Goal: Information Seeking & Learning: Find specific fact

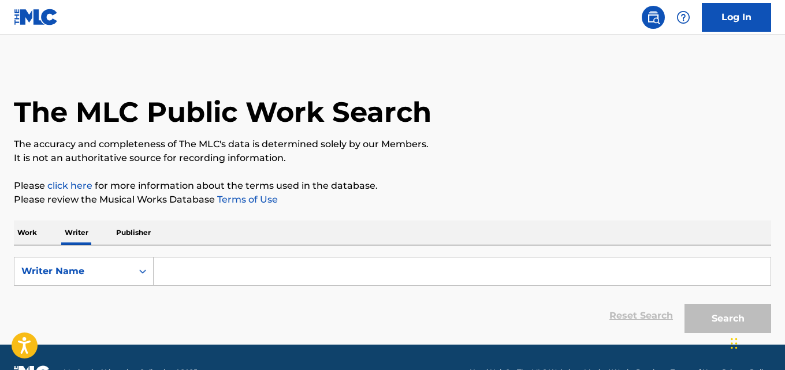
click at [216, 267] on input "Search Form" at bounding box center [462, 272] width 617 height 28
paste input "Ekkachai Pratangthasat"
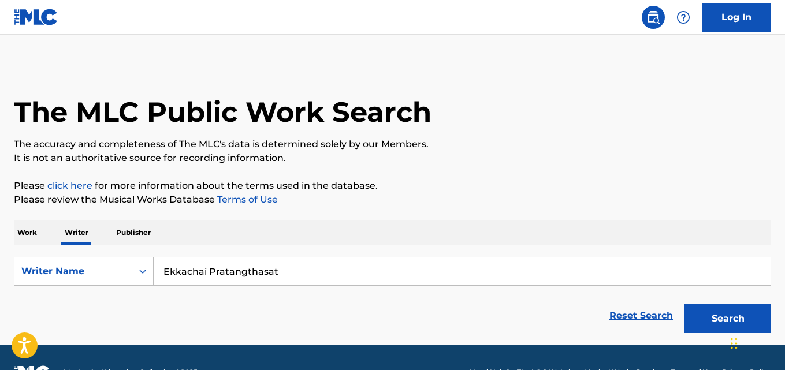
click at [599, 139] on p "The accuracy and completeness of The MLC's data is determined solely by our Mem…" at bounding box center [392, 144] width 757 height 14
click at [719, 311] on button "Search" at bounding box center [727, 318] width 87 height 29
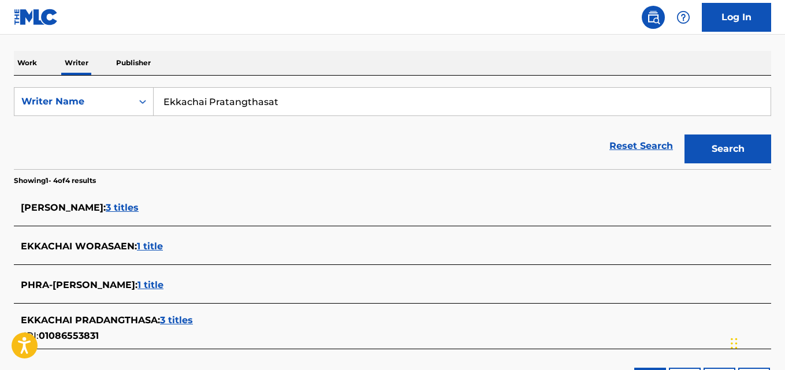
scroll to position [174, 0]
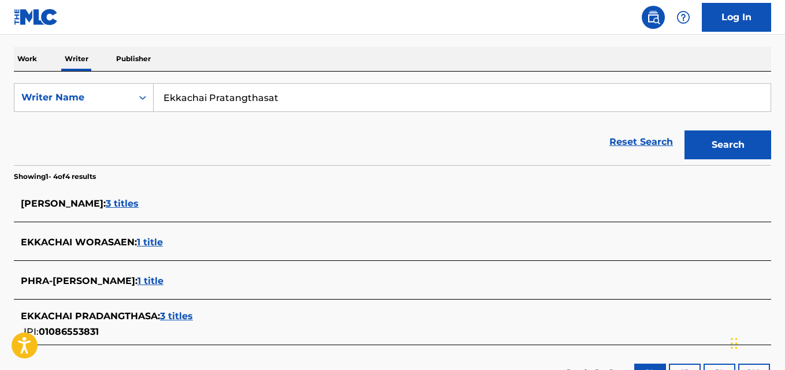
click at [273, 99] on input "Ekkachai Pratangthasat" at bounding box center [462, 98] width 617 height 28
paste input "Will Aronson"
click at [559, 156] on div "Reset Search Search" at bounding box center [392, 142] width 757 height 46
click at [726, 146] on button "Search" at bounding box center [727, 145] width 87 height 29
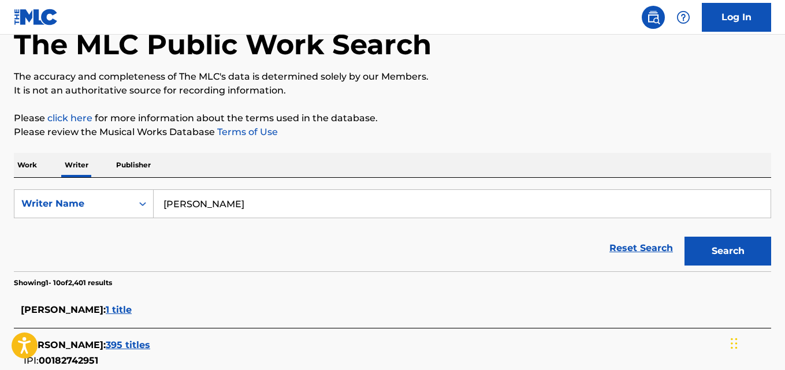
scroll to position [69, 0]
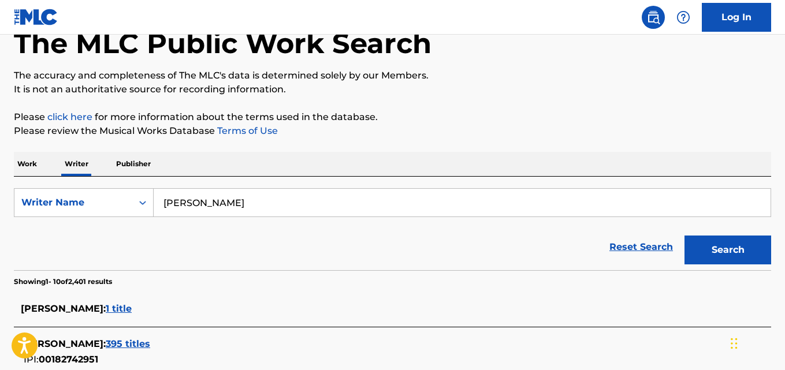
click at [252, 206] on input "Will Aronson" at bounding box center [462, 203] width 617 height 28
paste input "Lexus Arnel Lewis"
type input "Lexus Arnel Lewis"
click at [566, 122] on p "Please click here for more information about the terms used in the database." at bounding box center [392, 117] width 757 height 14
click at [719, 249] on button "Search" at bounding box center [727, 250] width 87 height 29
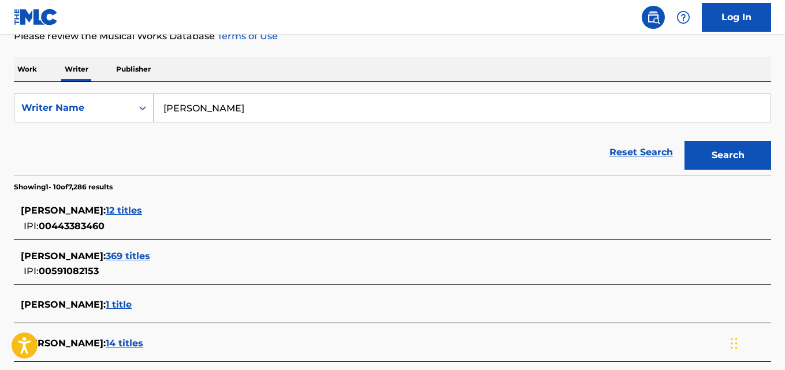
scroll to position [164, 0]
click at [191, 259] on div "LEXUS ARNEL LEWIS : 369 titles" at bounding box center [377, 256] width 713 height 14
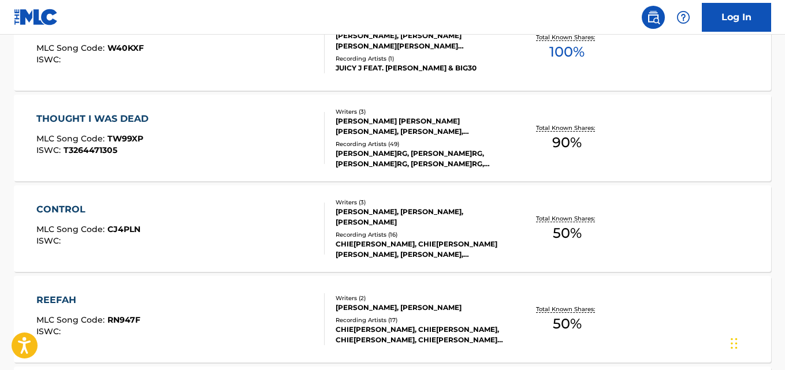
click at [578, 129] on p "Total Known Shares:" at bounding box center [567, 128] width 62 height 9
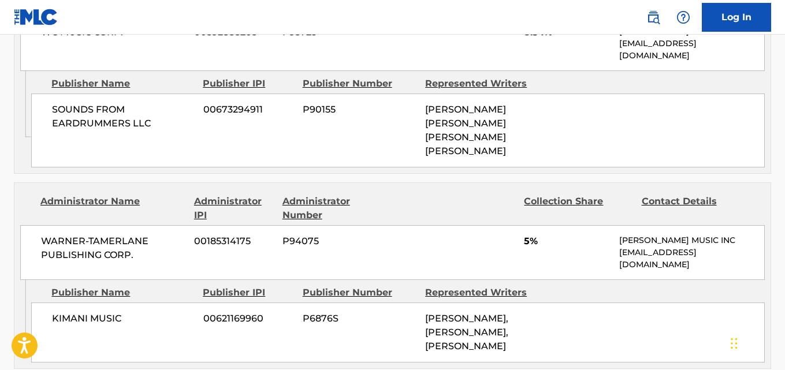
scroll to position [772, 0]
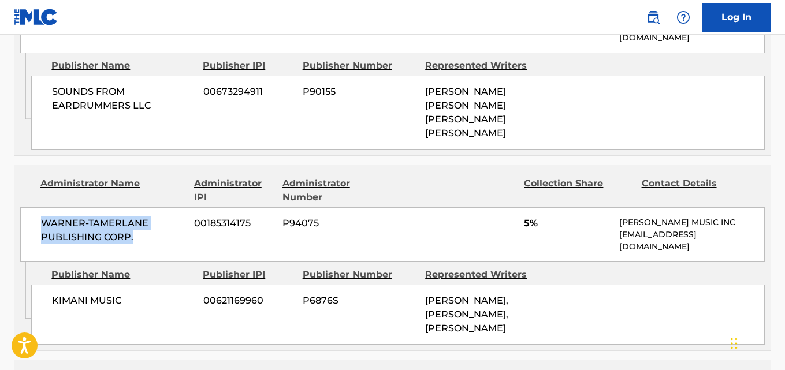
drag, startPoint x: 47, startPoint y: 182, endPoint x: 135, endPoint y: 192, distance: 88.3
click at [135, 207] on div "WARNER-TAMERLANE PUBLISHING CORP. 00185314175 P94075 5% WARNER CHAPPELL MUSIC I…" at bounding box center [392, 234] width 744 height 55
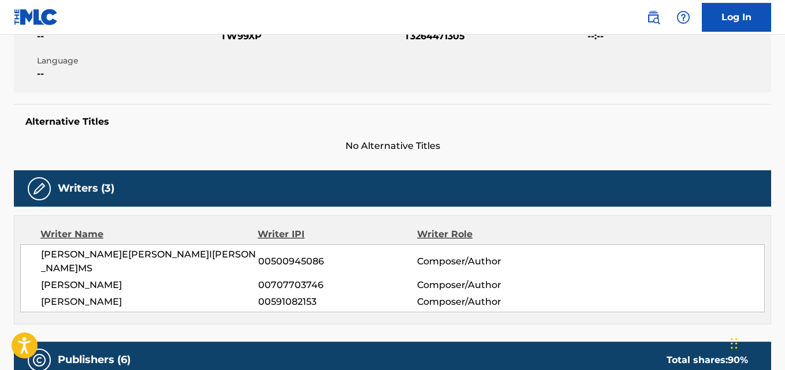
scroll to position [303, 0]
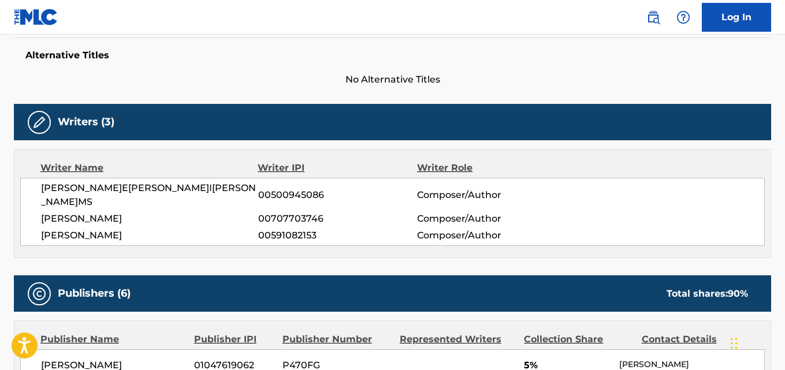
drag, startPoint x: 144, startPoint y: 223, endPoint x: 29, endPoint y: 225, distance: 115.5
click at [29, 225] on div "MICHAEL LEN II WILLIAMS 00500945086 Composer/Author DAROLD D BROWN 00707703746 …" at bounding box center [392, 212] width 744 height 68
copy span "LEXUS ARNEL LEWIS"
drag, startPoint x: 326, startPoint y: 223, endPoint x: 260, endPoint y: 222, distance: 65.3
click at [260, 229] on span "00591082153" at bounding box center [337, 236] width 159 height 14
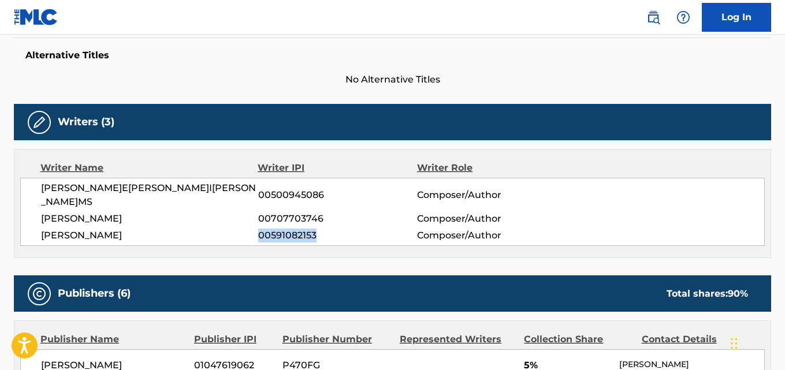
copy span "00591082153"
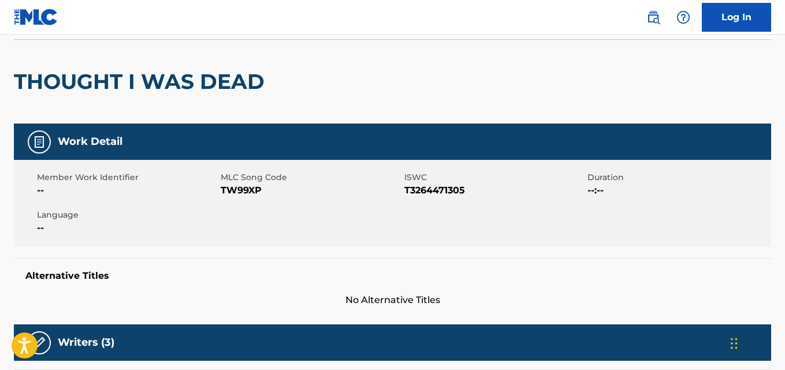
scroll to position [0, 0]
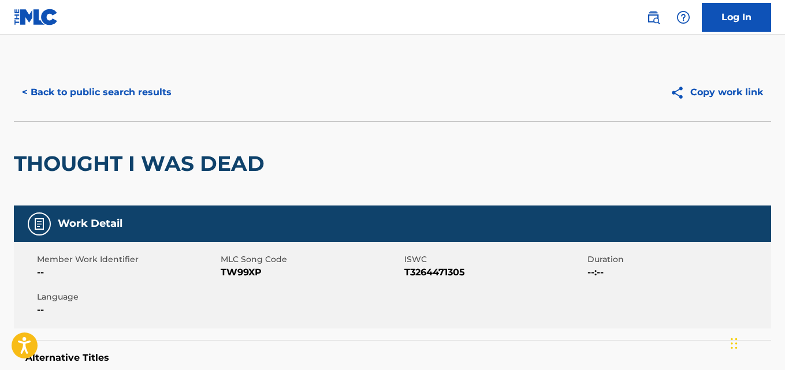
click at [150, 94] on button "< Back to public search results" at bounding box center [97, 92] width 166 height 29
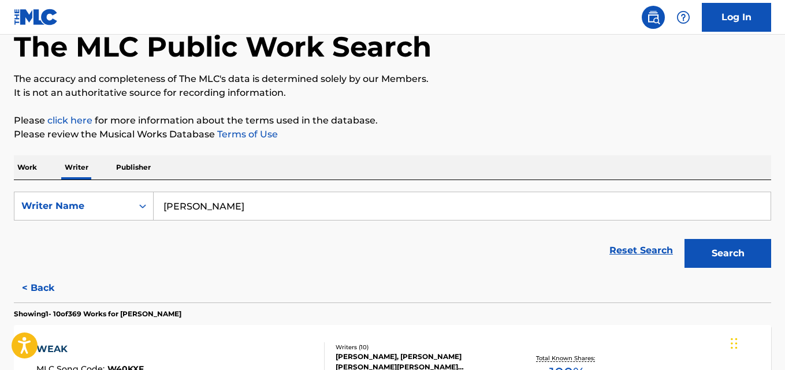
click at [275, 217] on input "Lexus Arnel Lewis" at bounding box center [462, 206] width 617 height 28
paste input "Kim Seong-yoon"
type input "Kim Seong-yoon"
click at [710, 250] on button "Search" at bounding box center [727, 253] width 87 height 29
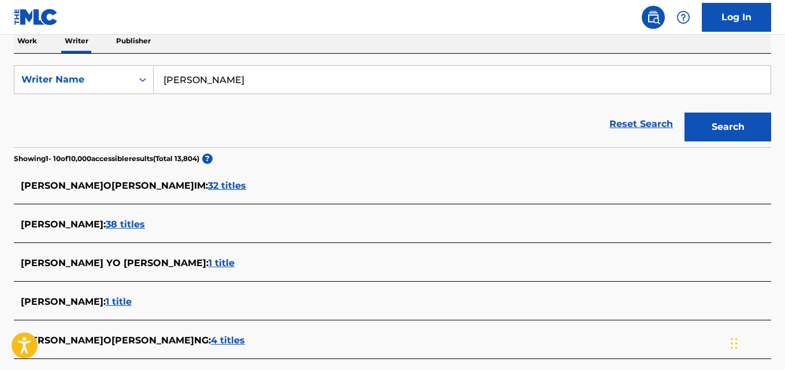
scroll to position [201, 0]
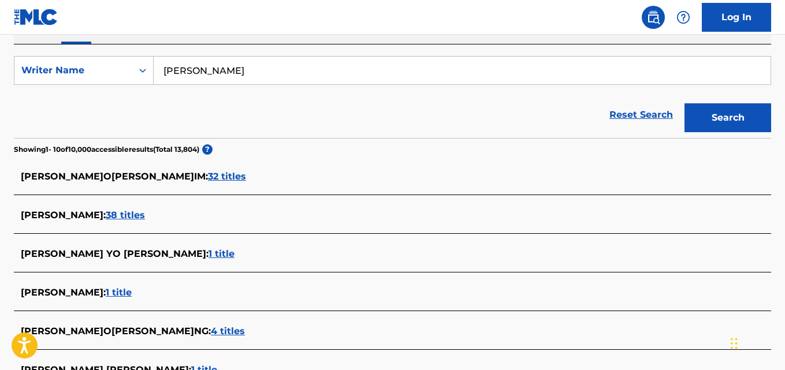
click at [208, 178] on span "32 titles" at bounding box center [227, 176] width 38 height 11
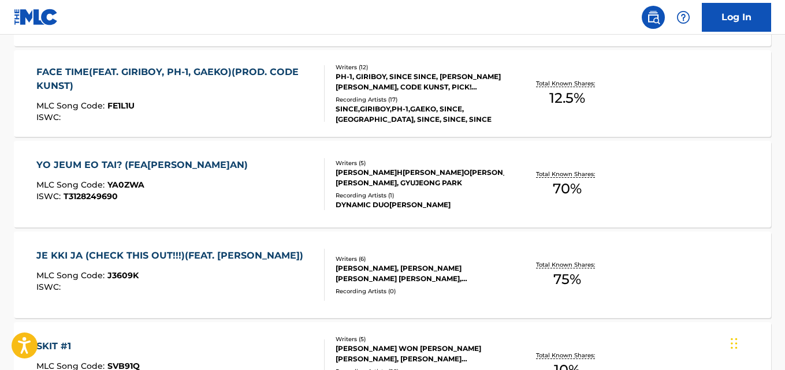
scroll to position [524, 0]
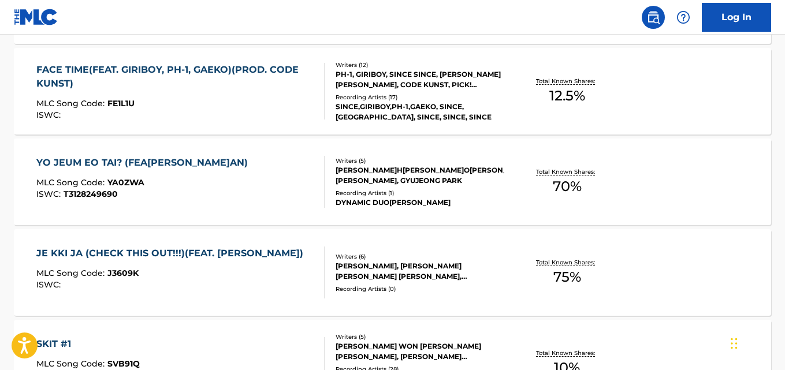
click at [691, 172] on div "YO JEUM EO TAI? (FEAT.DEAN) MLC Song Code : YA0ZWA ISWC : T3128249690 Writers (…" at bounding box center [392, 182] width 757 height 87
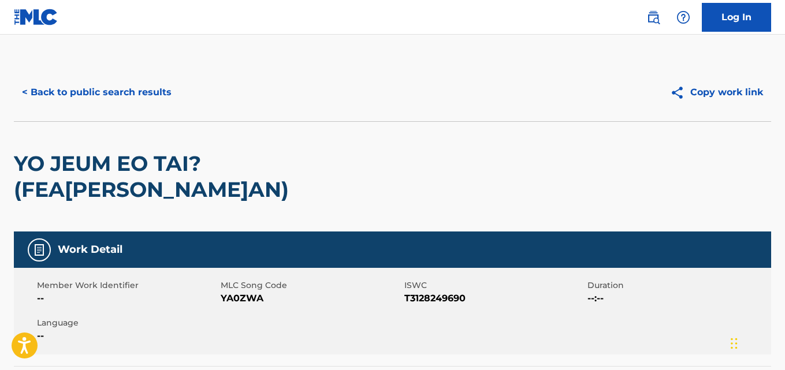
click at [59, 98] on button "< Back to public search results" at bounding box center [97, 92] width 166 height 29
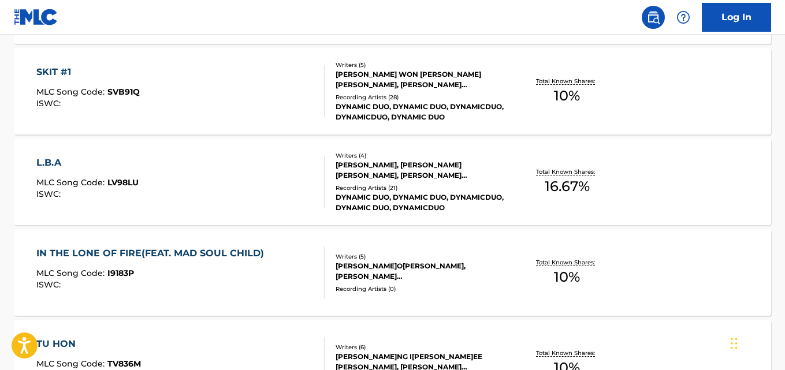
scroll to position [760, 0]
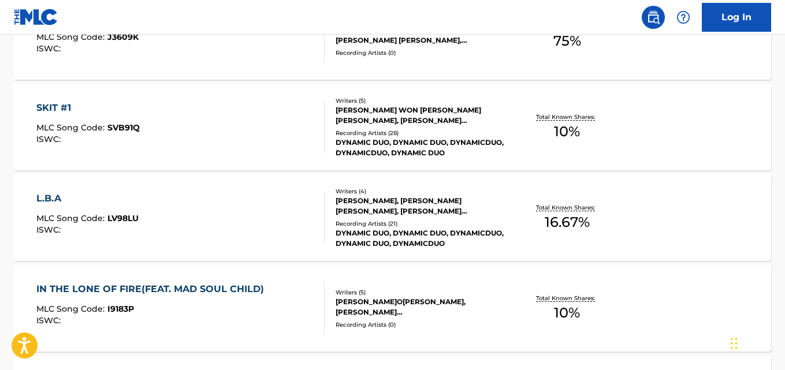
click at [692, 221] on div "L.B.A MLC Song Code : LV98LU ISWC : Writers ( 4 ) JAE WON JANG, MIN HO KANG, YO…" at bounding box center [392, 217] width 757 height 87
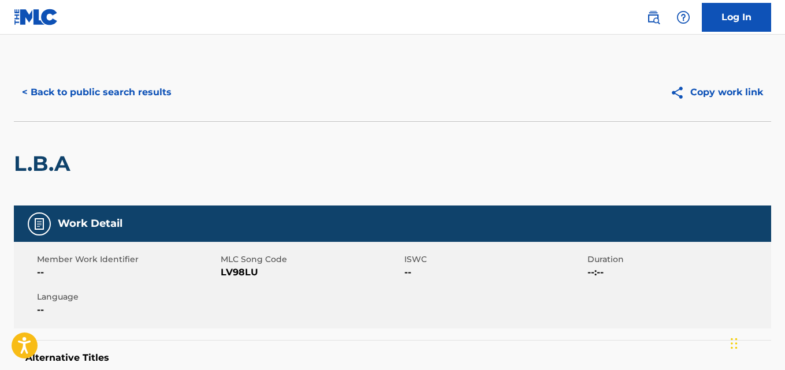
click at [119, 99] on button "< Back to public search results" at bounding box center [97, 92] width 166 height 29
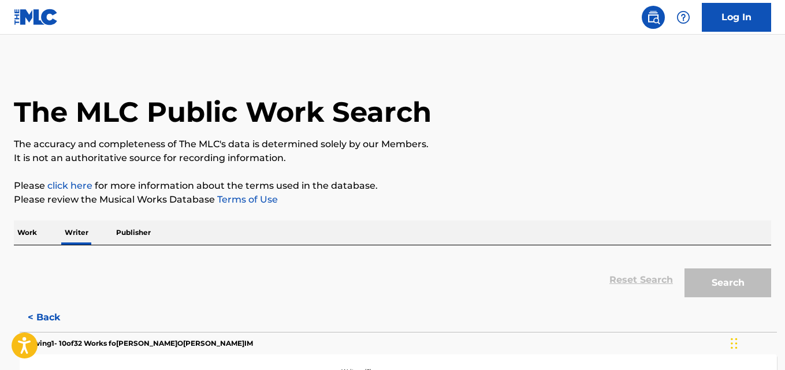
scroll to position [65, 0]
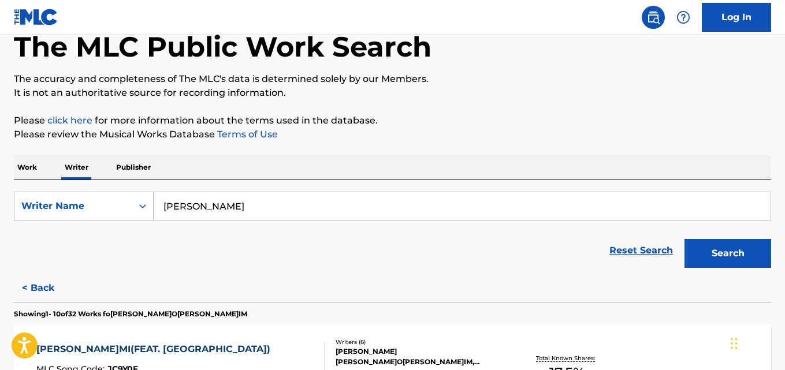
click at [275, 202] on input "Kim Seong-yoon" at bounding box center [462, 206] width 617 height 28
paste input "Niall Finucane"
type input "Niall Finucane"
click at [732, 262] on button "Search" at bounding box center [727, 253] width 87 height 29
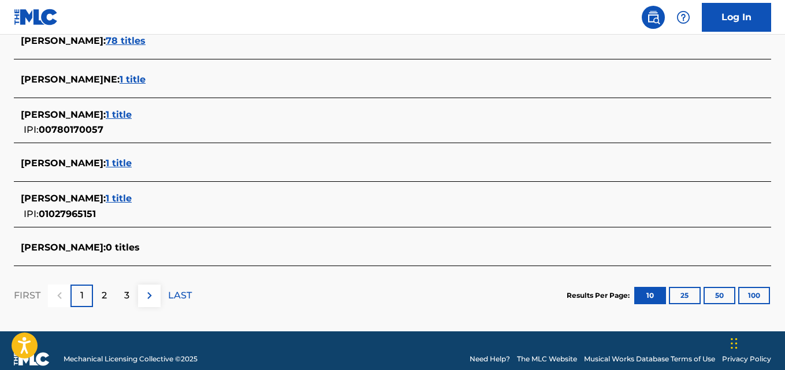
scroll to position [501, 0]
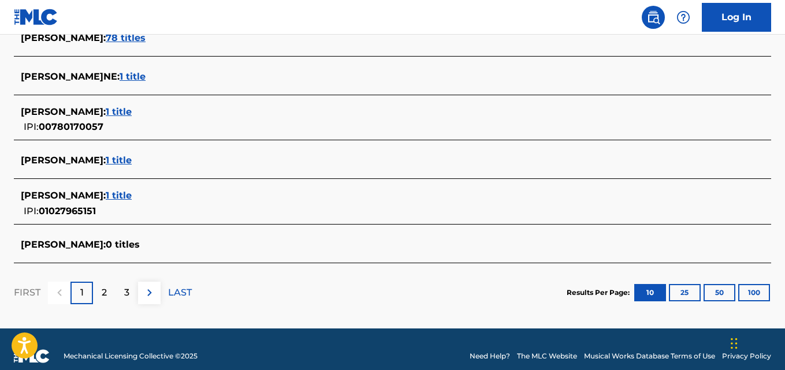
click at [178, 207] on div "NIALL MICHAEL FINUCANE : 1 title IPI: 01027965151" at bounding box center [377, 203] width 713 height 29
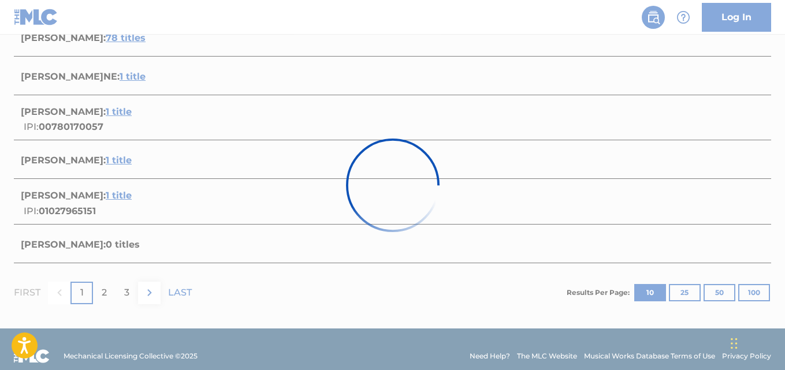
scroll to position [222, 0]
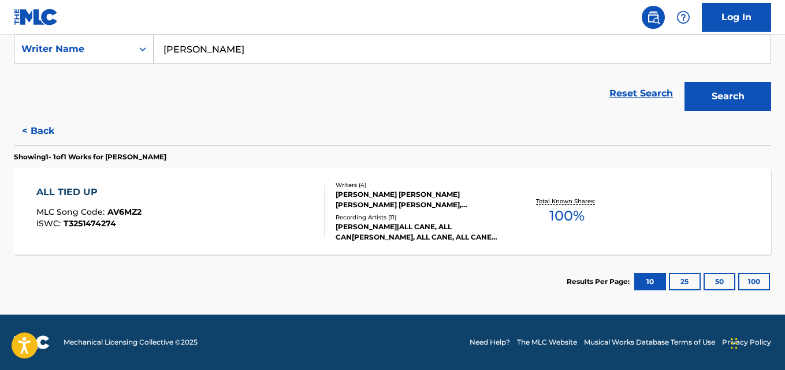
click at [488, 229] on div "SARAH DE WARREN|ALL CANE, ALL CANE,SARAH DE WARREN, ALL CANE, ALL CANE & SARAH …" at bounding box center [419, 232] width 169 height 21
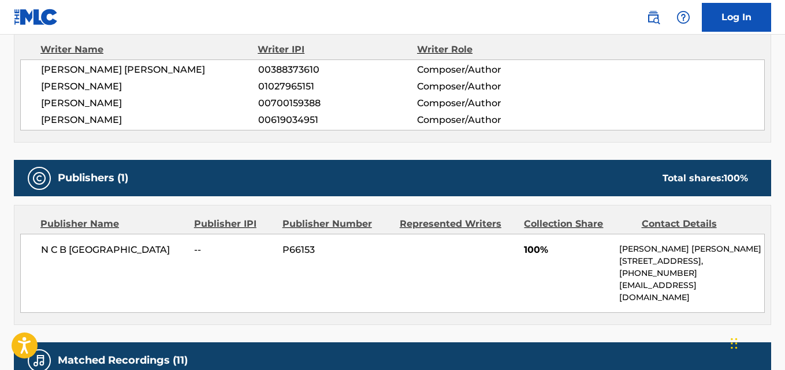
scroll to position [398, 0]
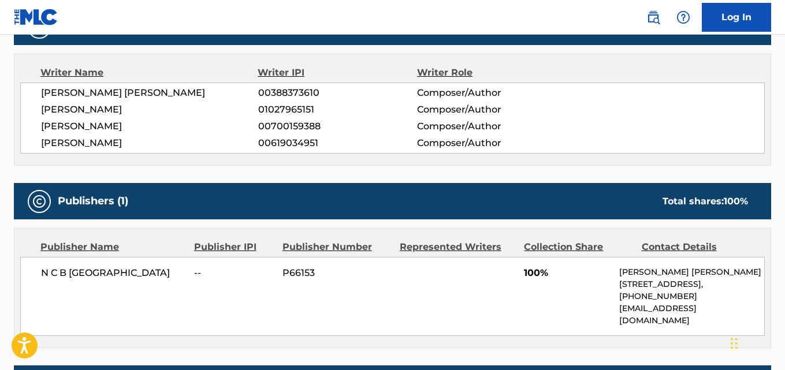
drag, startPoint x: 180, startPoint y: 105, endPoint x: 40, endPoint y: 112, distance: 139.9
click at [40, 112] on div "REBECCA HELENA RIISE ARNESEN 00388373610 Composer/Author NIALL MICHAEL FINUCANE…" at bounding box center [392, 118] width 744 height 71
copy span "NIALL MICHAEL FINUCANE"
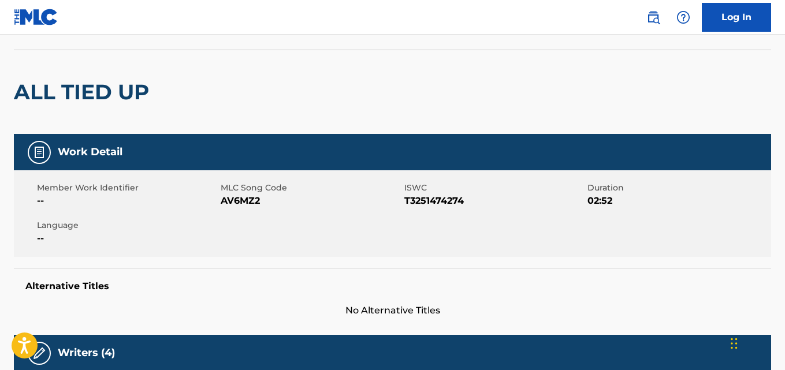
scroll to position [72, 0]
copy span "AV6MZ2"
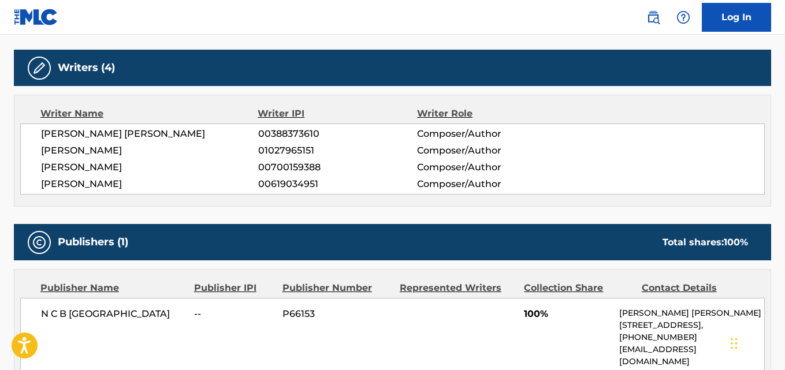
scroll to position [433, 0]
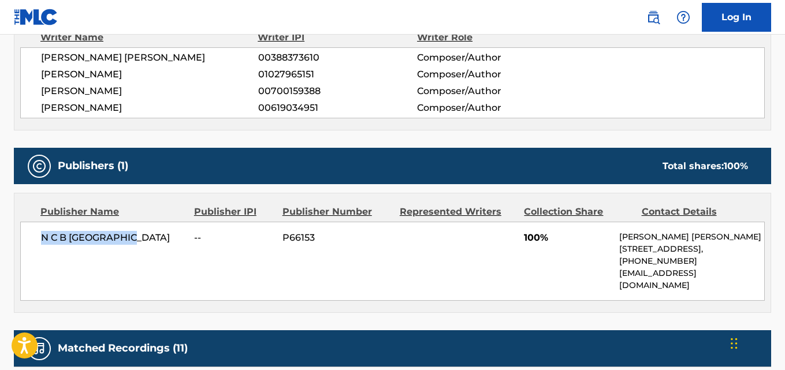
drag, startPoint x: 106, startPoint y: 238, endPoint x: 26, endPoint y: 237, distance: 79.7
click at [26, 237] on div "N C B SCANDINAVIA -- P66153 100% Henriette Helman Kristensen Lautrupsgade, Unit…" at bounding box center [392, 261] width 744 height 79
copy span "N C B SCANDINAVIA"
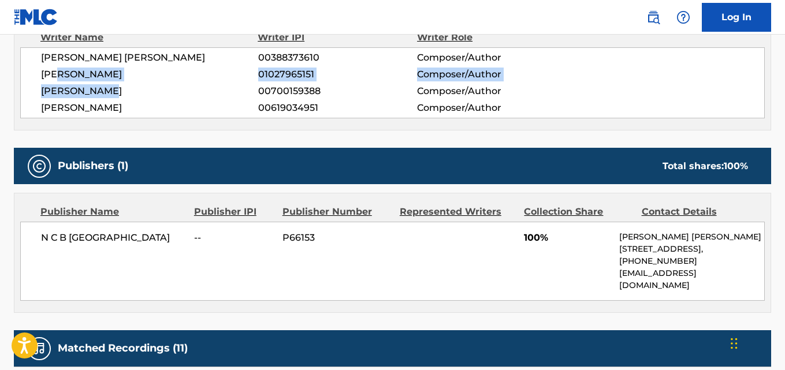
drag, startPoint x: 177, startPoint y: 86, endPoint x: 56, endPoint y: 76, distance: 121.1
click at [56, 76] on div "REBECCA HELENA RIISE ARNESEN 00388373610 Composer/Author NIALL MICHAEL FINUCANE…" at bounding box center [392, 82] width 744 height 71
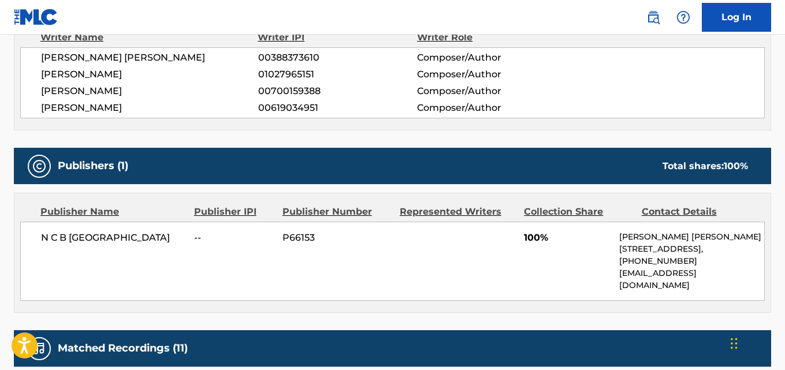
click at [41, 76] on span "NIALL MICHAEL FINUCANE" at bounding box center [149, 75] width 217 height 14
drag, startPoint x: 41, startPoint y: 76, endPoint x: 160, endPoint y: 79, distance: 119.0
click at [160, 79] on span "NIALL MICHAEL FINUCANE" at bounding box center [149, 75] width 217 height 14
copy span "NIALL MICHAEL FINUCANE"
drag, startPoint x: 316, startPoint y: 74, endPoint x: 254, endPoint y: 81, distance: 62.7
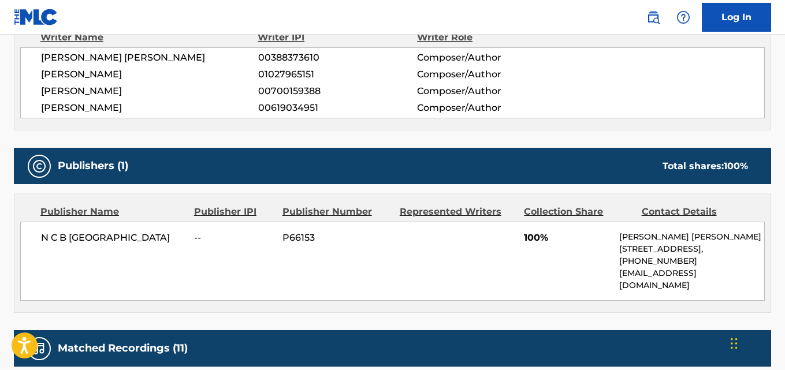
click at [254, 81] on div "NIALL MICHAEL FINUCANE 01027965151 Composer/Author" at bounding box center [402, 75] width 723 height 14
copy div "01027965151"
drag, startPoint x: 36, startPoint y: 74, endPoint x: 173, endPoint y: 74, distance: 136.9
click at [173, 74] on div "REBECCA HELENA RIISE ARNESEN 00388373610 Composer/Author NIALL MICHAEL FINUCANE…" at bounding box center [392, 82] width 744 height 71
copy span "NIALL MICHAEL FINUCANE"
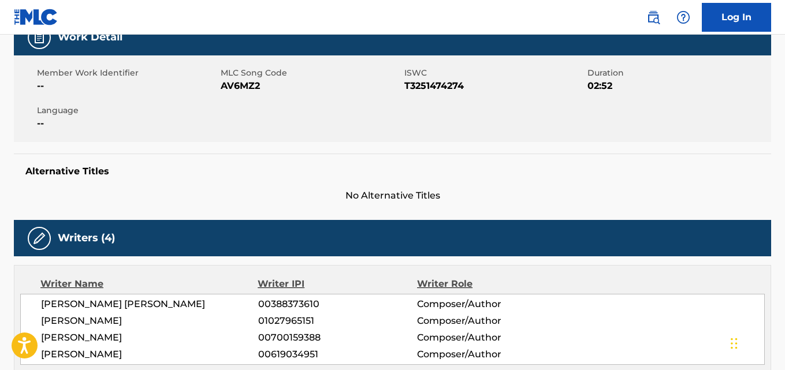
scroll to position [0, 0]
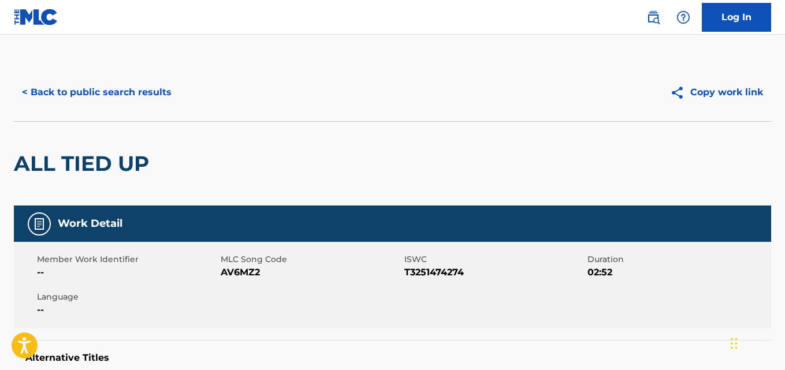
click at [109, 95] on button "< Back to public search results" at bounding box center [97, 92] width 166 height 29
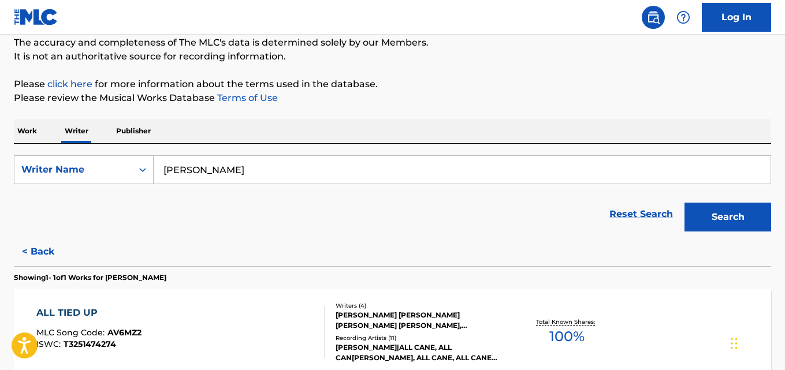
scroll to position [140, 0]
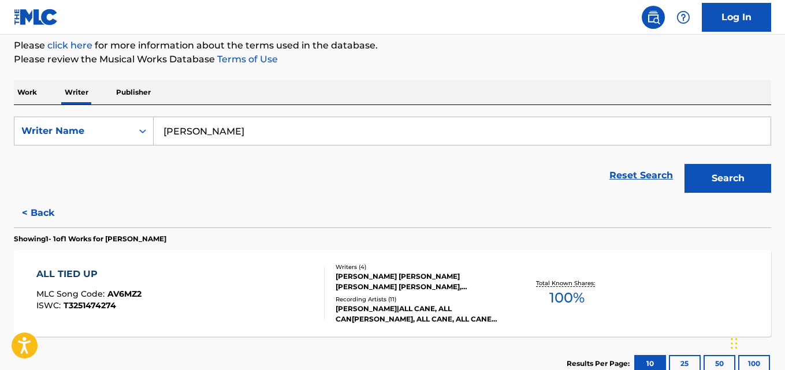
click at [50, 204] on button "< Back" at bounding box center [48, 213] width 69 height 29
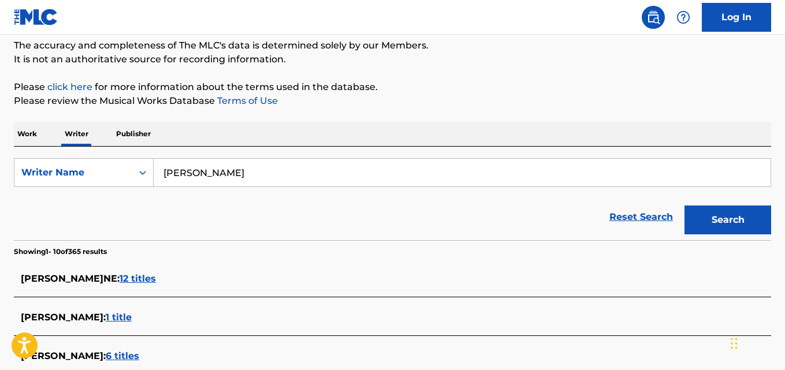
scroll to position [0, 0]
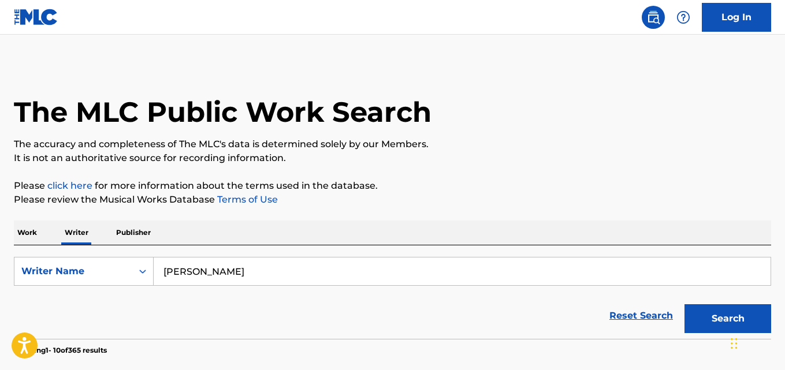
click at [268, 270] on input "Niall Finucane" at bounding box center [462, 272] width 617 height 28
paste input "Pearpilin chaiyasit"
click at [706, 316] on button "Search" at bounding box center [727, 318] width 87 height 29
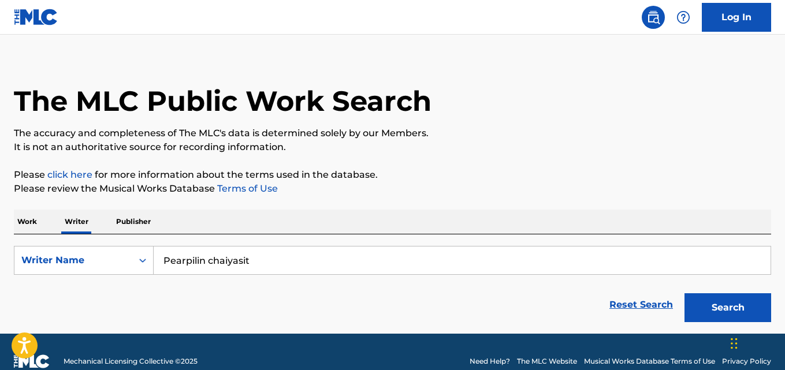
scroll to position [30, 0]
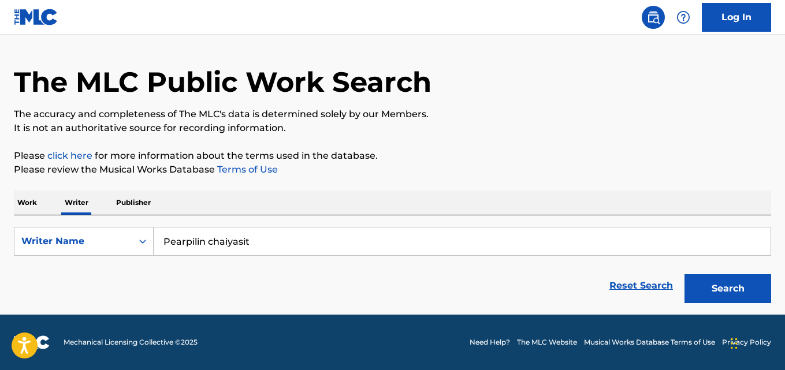
click at [289, 247] on input "Pearpilin chaiyasit" at bounding box center [462, 242] width 617 height 28
paste input "Kees Hunter Pita"
click at [602, 159] on p "Please click here for more information about the terms used in the database." at bounding box center [392, 156] width 757 height 14
click at [698, 277] on button "Search" at bounding box center [727, 288] width 87 height 29
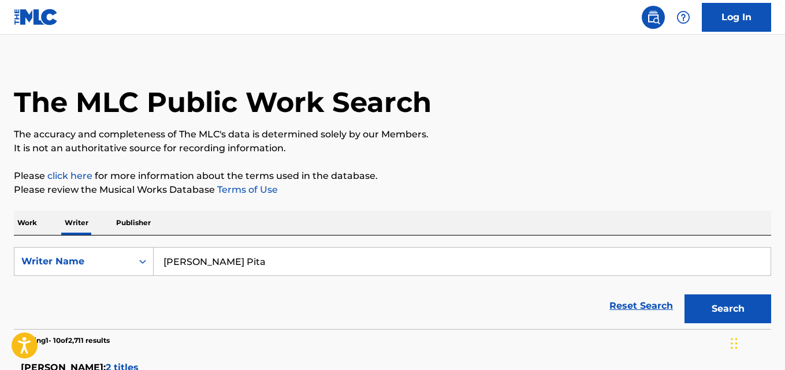
scroll to position [0, 0]
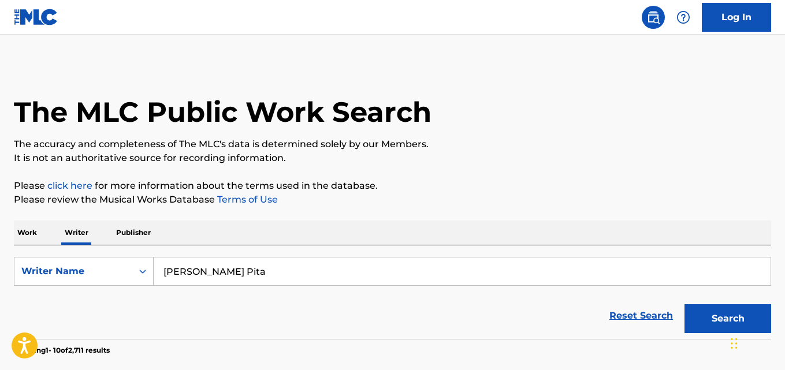
click at [328, 273] on input "Kees Hunter Pita" at bounding box center [462, 272] width 617 height 28
paste input "ANDRES "FIFTY SEVEN" TORRES"
click at [710, 317] on button "Search" at bounding box center [727, 318] width 87 height 29
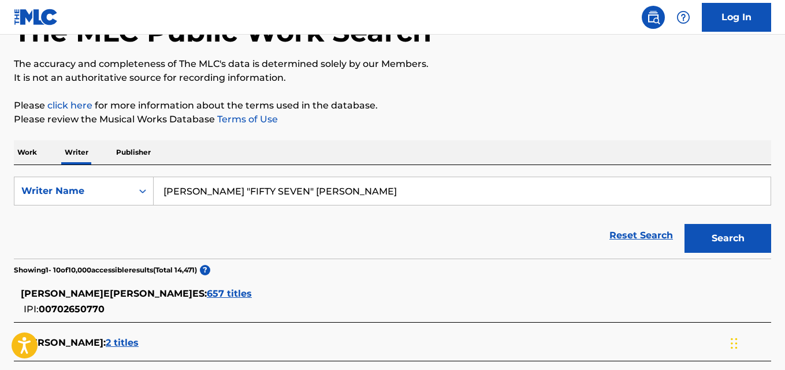
scroll to position [79, 0]
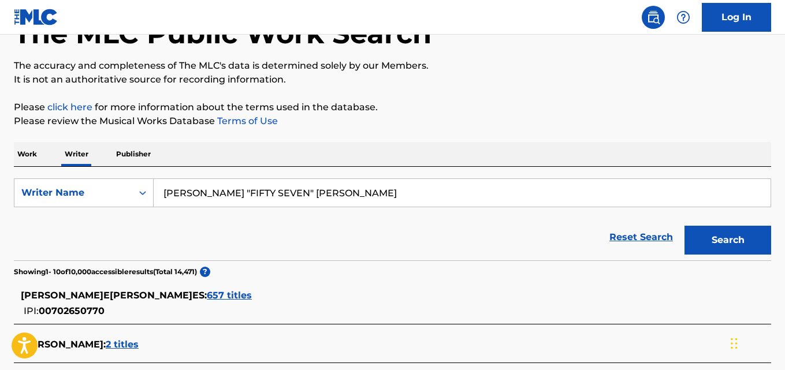
click at [205, 299] on div "ANDRES TORRES TORRES : 657 titles" at bounding box center [377, 296] width 713 height 14
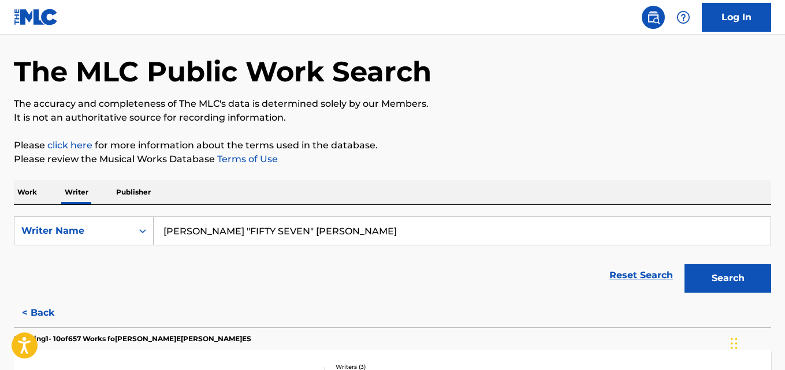
scroll to position [0, 0]
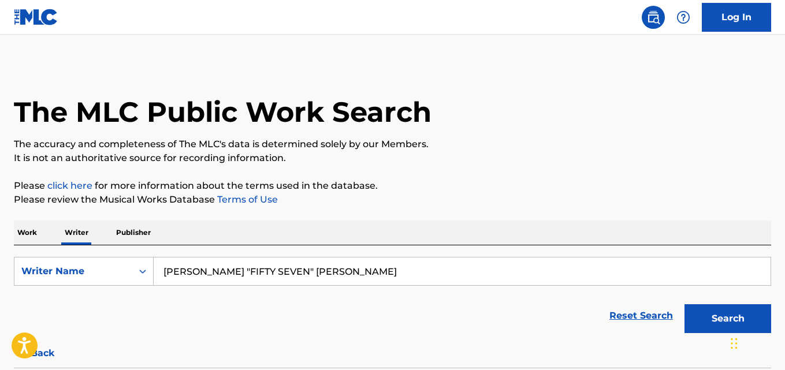
click at [261, 270] on input "ANDRES "FIFTY SEVEN" TORRES" at bounding box center [462, 272] width 617 height 28
paste input "Bartika Eam Rai"
type input "Bartika Eam Rai"
click at [584, 147] on p "The accuracy and completeness of The MLC's data is determined solely by our Mem…" at bounding box center [392, 144] width 757 height 14
click at [704, 314] on button "Search" at bounding box center [727, 318] width 87 height 29
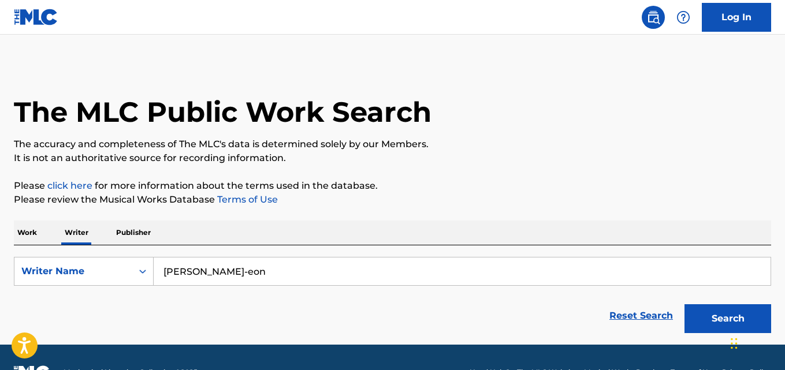
type input "[PERSON_NAME]-eon"
click at [610, 145] on p "The accuracy and completeness of The MLC's data is determined solely by our Mem…" at bounding box center [392, 144] width 757 height 14
click at [739, 312] on button "Search" at bounding box center [727, 318] width 87 height 29
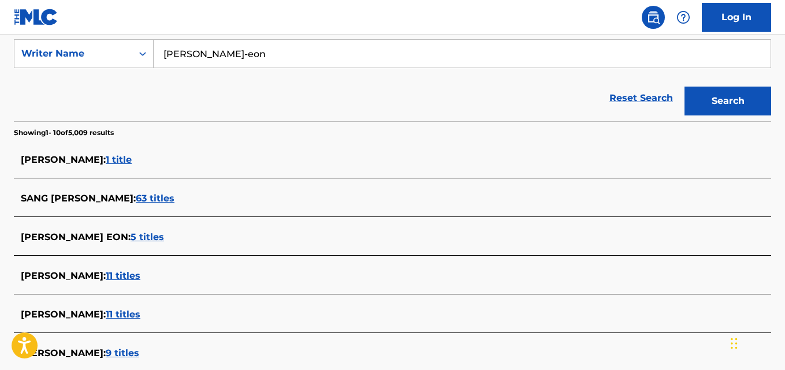
scroll to position [218, 0]
click at [143, 195] on span "63 titles" at bounding box center [155, 197] width 39 height 11
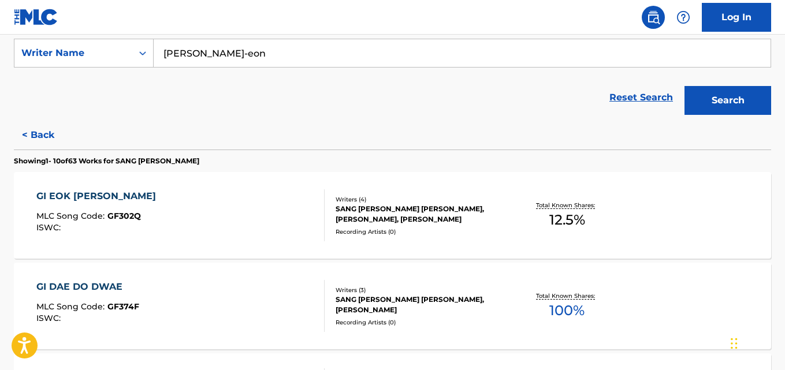
click at [675, 290] on div "GI DAE DO DWAE MLC Song Code : GF374F ISWC : Writers ( 3 ) [PERSON_NAME] [PERSO…" at bounding box center [392, 306] width 757 height 87
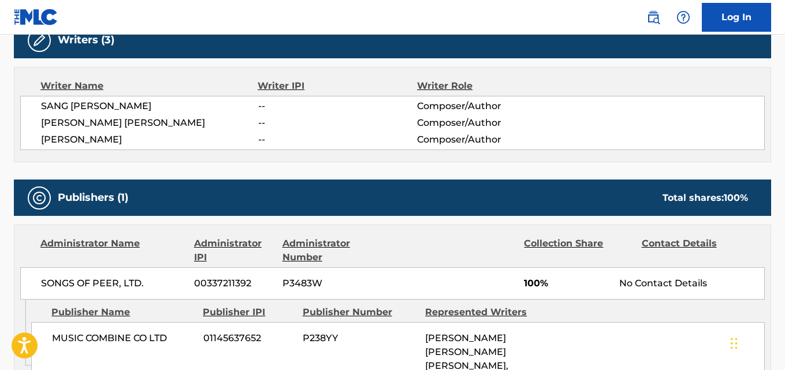
scroll to position [393, 0]
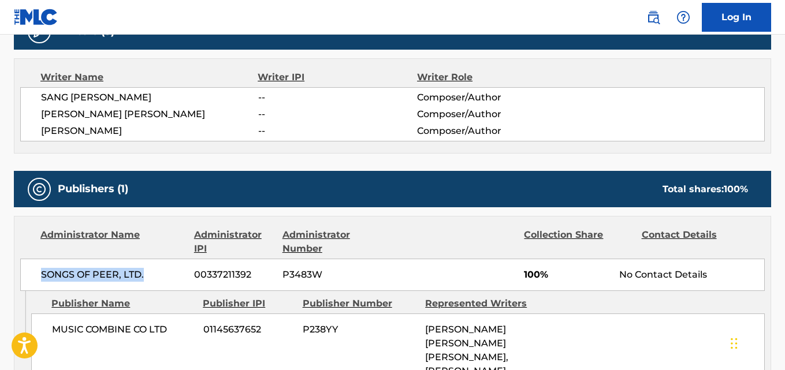
drag, startPoint x: 36, startPoint y: 267, endPoint x: 151, endPoint y: 271, distance: 115.0
click at [151, 271] on div "SONGS OF PEER, LTD. 00337211392 P3483W 100% No Contact Details" at bounding box center [392, 275] width 744 height 32
copy span "SONGS OF PEER, LTD."
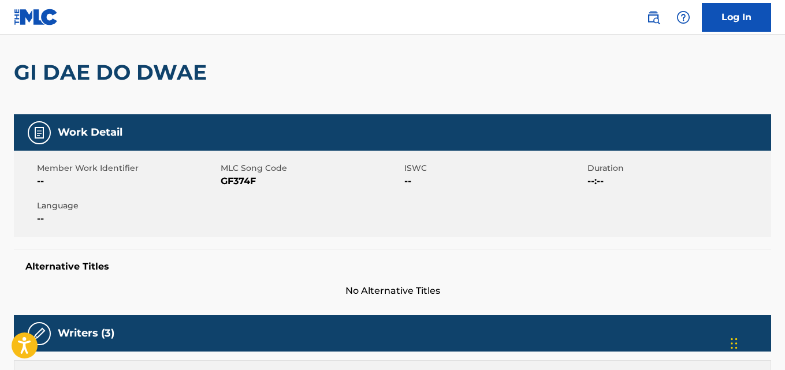
scroll to position [0, 0]
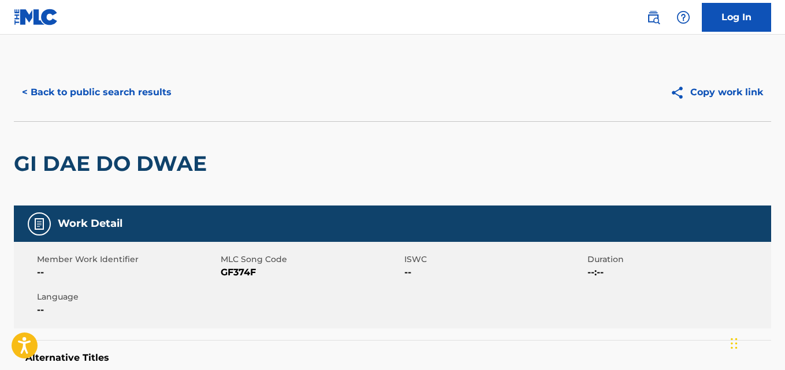
click at [131, 91] on button "< Back to public search results" at bounding box center [97, 92] width 166 height 29
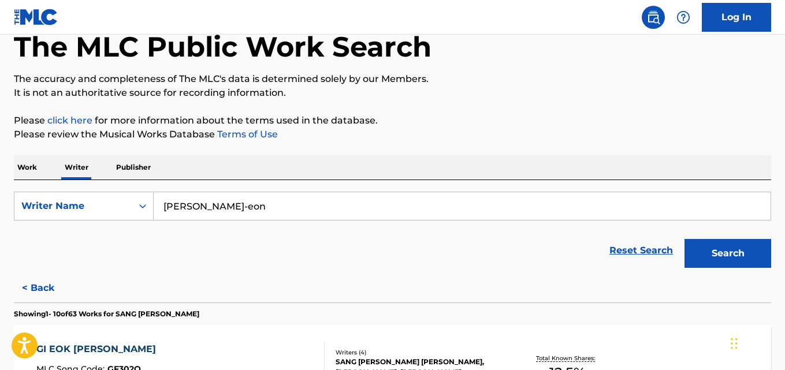
click at [281, 230] on div "Reset Search Search" at bounding box center [392, 251] width 757 height 46
click at [285, 208] on input "[PERSON_NAME]-eon" at bounding box center [462, 206] width 617 height 28
paste input "narat chaipila"
click at [604, 136] on p "Please review the Musical Works Database Terms of Use" at bounding box center [392, 135] width 757 height 14
click at [709, 240] on button "Search" at bounding box center [727, 253] width 87 height 29
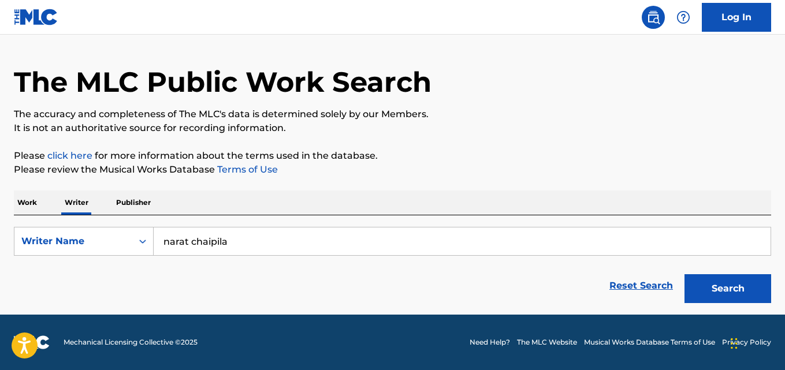
scroll to position [30, 0]
click at [298, 215] on div "SearchWithCriteria676b0a94-8741-45c5-89ad-64e7e6d944fc Writer Name [PERSON_NAME…" at bounding box center [392, 262] width 757 height 94
click at [331, 244] on input "narat chaipila" at bounding box center [462, 242] width 617 height 28
paste input "[PERSON_NAME] "SIDE-EYE" [PERSON_NAME]"
click at [625, 159] on p "Please click here for more information about the terms used in the database." at bounding box center [392, 156] width 757 height 14
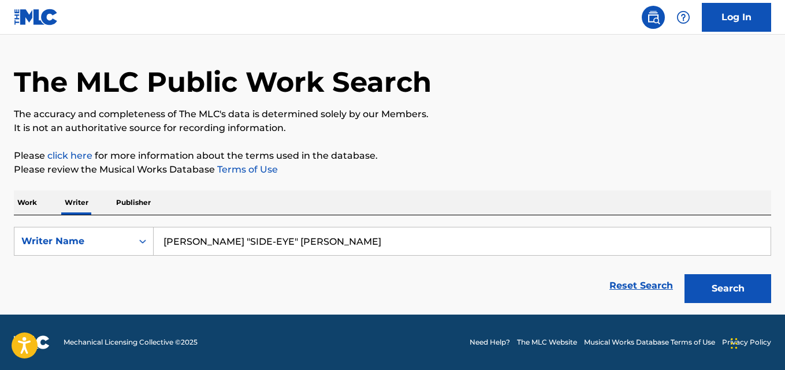
click at [710, 279] on button "Search" at bounding box center [727, 288] width 87 height 29
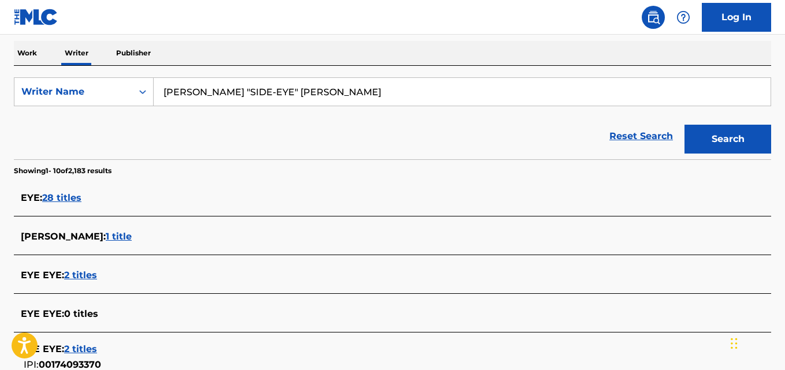
scroll to position [151, 0]
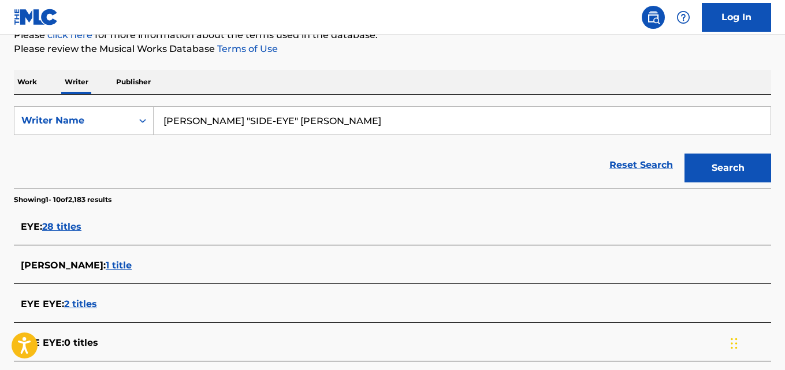
click at [249, 116] on input "[PERSON_NAME] "SIDE-EYE" [PERSON_NAME]" at bounding box center [462, 121] width 617 height 28
click at [240, 124] on input "[PERSON_NAME] "SIDE-EYE" [PERSON_NAME]" at bounding box center [462, 121] width 617 height 28
click at [684, 154] on button "Search" at bounding box center [727, 168] width 87 height 29
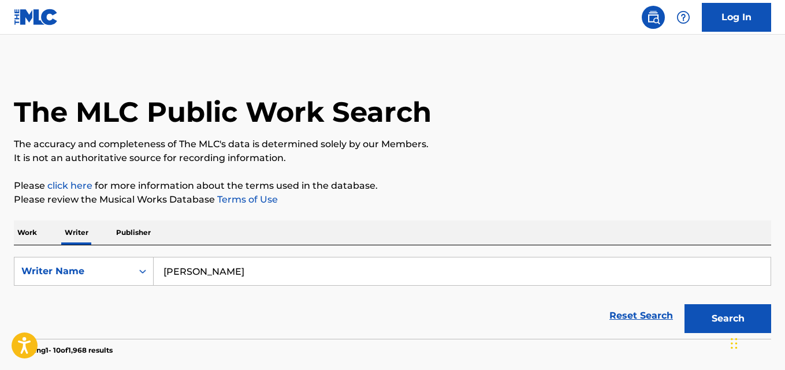
scroll to position [19, 0]
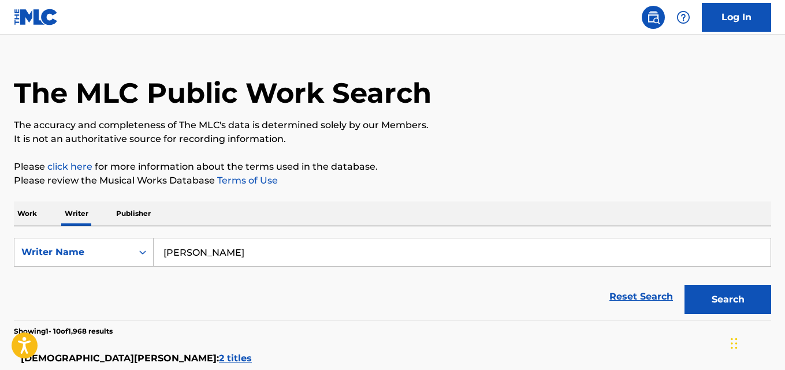
click at [269, 248] on input "[PERSON_NAME]" at bounding box center [462, 252] width 617 height 28
paste input "[PERSON_NAME] "chug" [PERSON_NAME]"
type input "[PERSON_NAME] "chug" [PERSON_NAME]"
click at [626, 168] on p "Please click here for more information about the terms used in the database." at bounding box center [392, 167] width 757 height 14
click at [717, 305] on button "Search" at bounding box center [727, 299] width 87 height 29
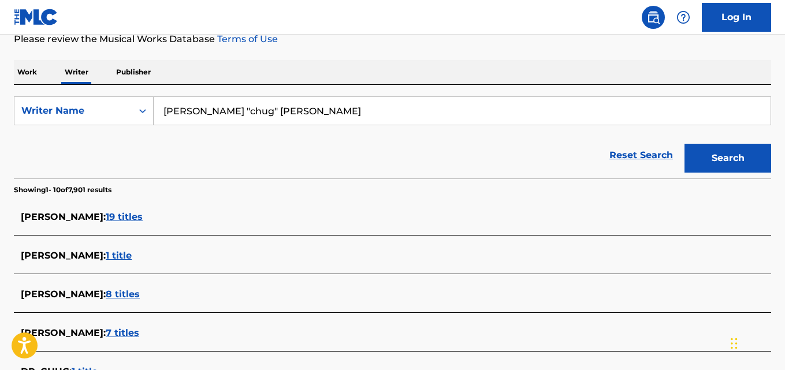
scroll to position [508, 0]
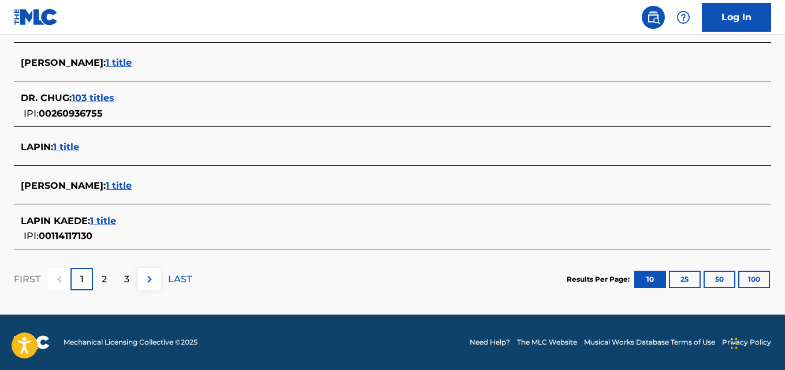
click at [132, 186] on span "1 title" at bounding box center [119, 185] width 26 height 11
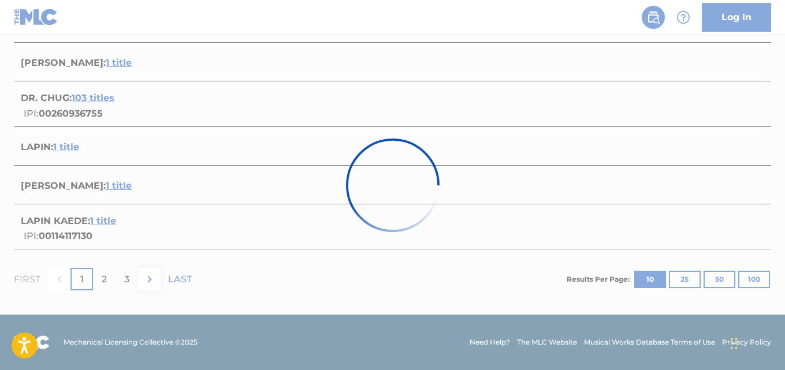
scroll to position [222, 0]
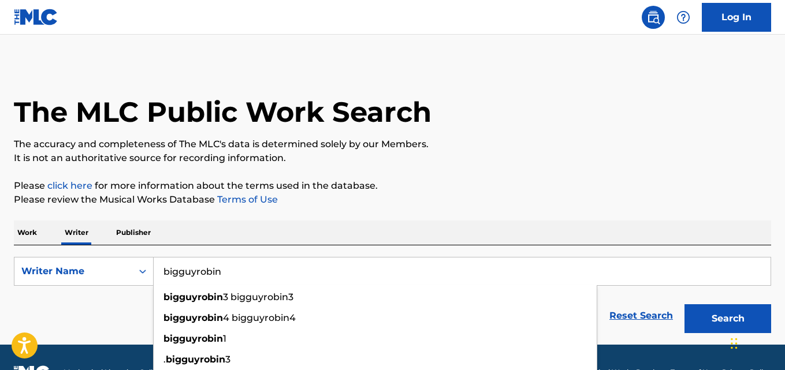
type input "bigguyrobin"
click at [684, 304] on button "Search" at bounding box center [727, 318] width 87 height 29
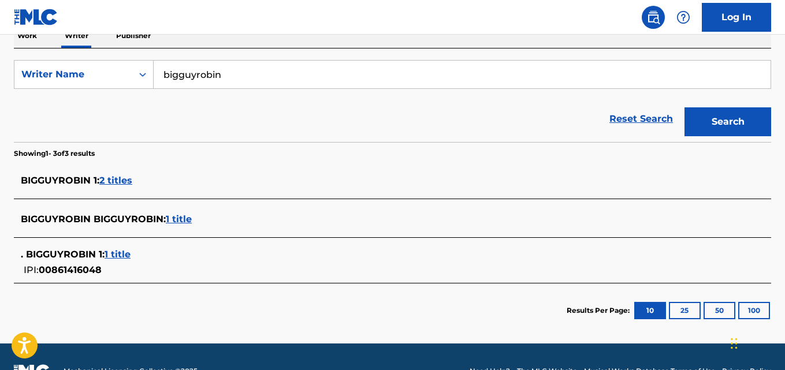
scroll to position [200, 0]
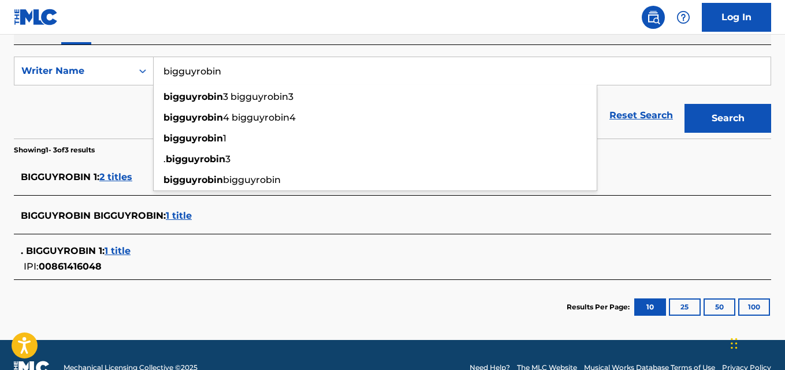
click at [211, 307] on section "Results Per Page: 10 25 50 100" at bounding box center [392, 307] width 757 height 54
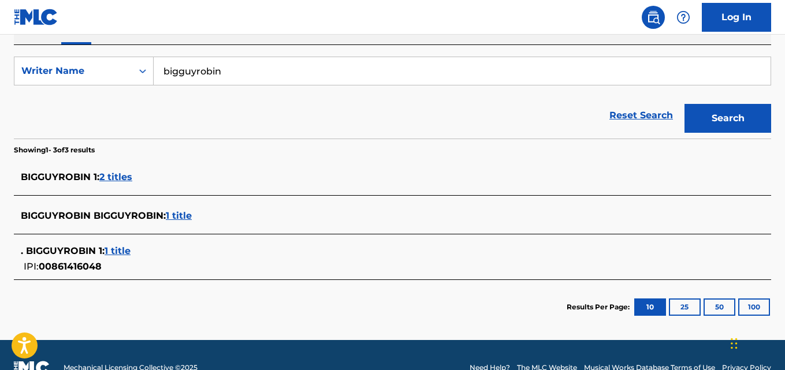
click at [192, 220] on span "1 title" at bounding box center [179, 215] width 26 height 11
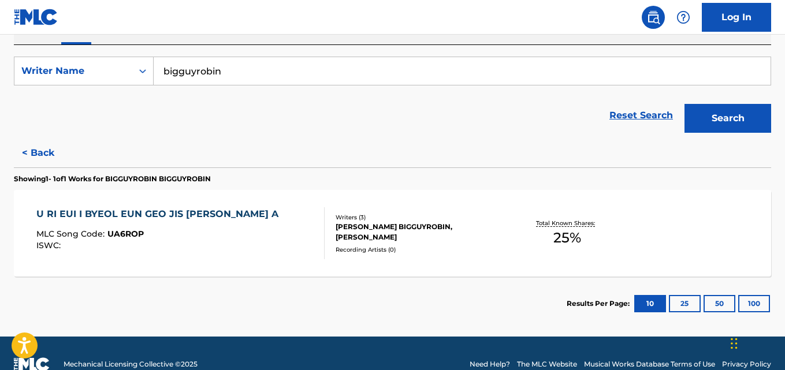
click at [42, 146] on button "< Back" at bounding box center [48, 153] width 69 height 29
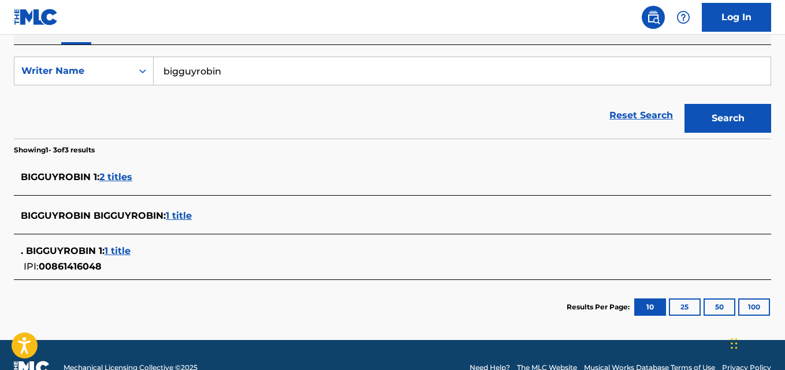
click at [132, 173] on span "2 titles" at bounding box center [115, 177] width 33 height 11
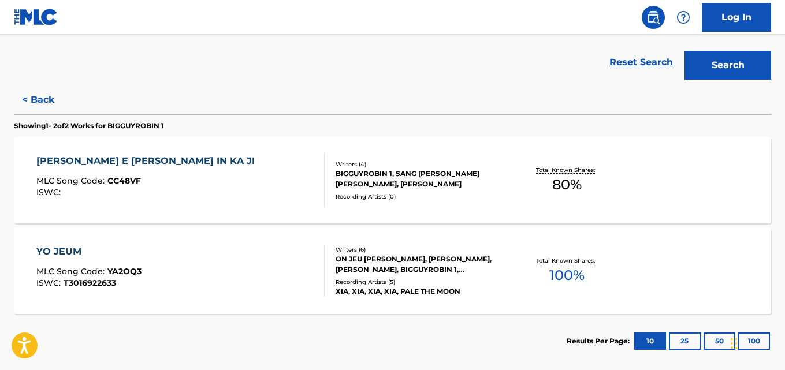
scroll to position [255, 0]
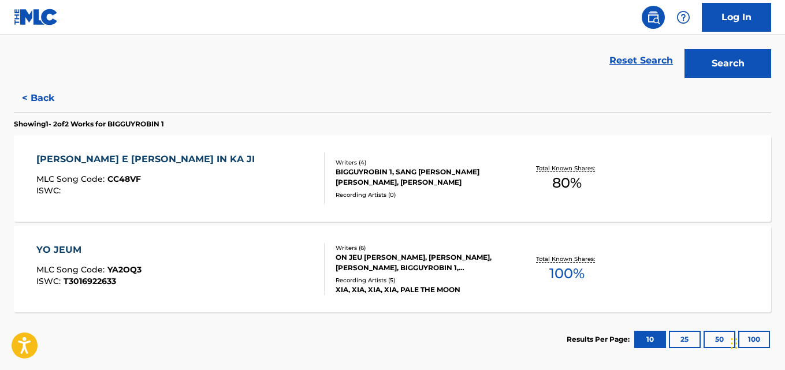
click at [486, 185] on div "BIGGUYROBIN 1, SANG EON CHOI, JI SOO HAN, HONG JOON KIM" at bounding box center [419, 177] width 169 height 21
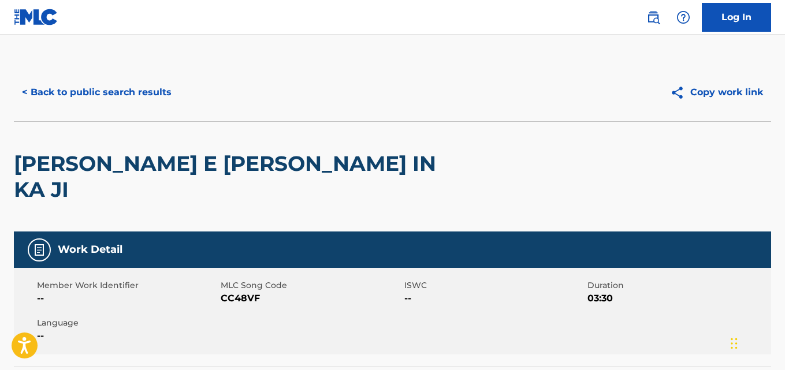
click at [85, 86] on button "< Back to public search results" at bounding box center [97, 92] width 166 height 29
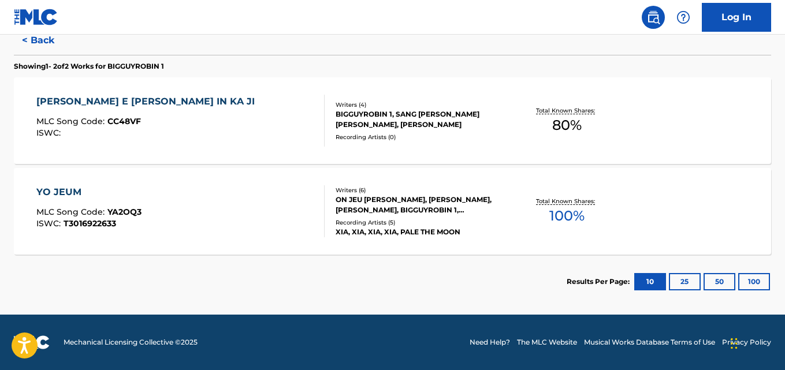
click at [501, 233] on div "XIA, XIA, XIA, XIA, PALE THE MOON" at bounding box center [419, 232] width 169 height 10
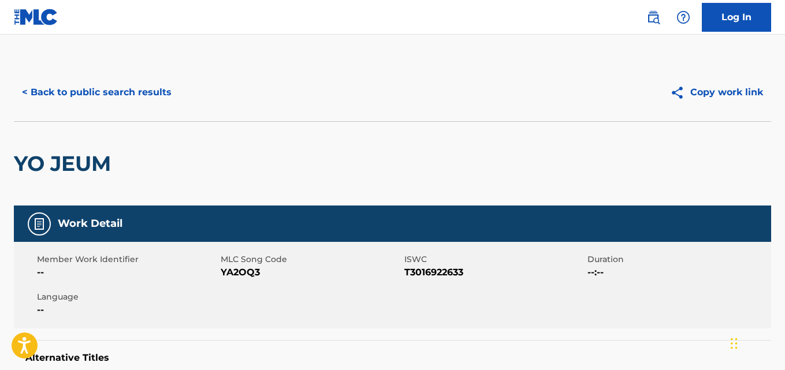
click at [57, 94] on button "< Back to public search results" at bounding box center [97, 92] width 166 height 29
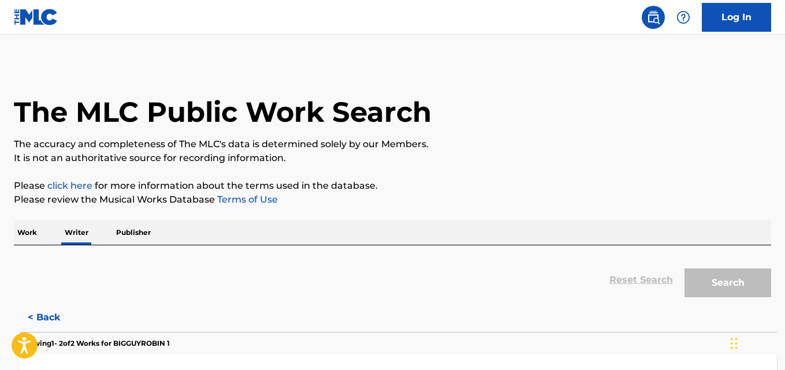
scroll to position [65, 0]
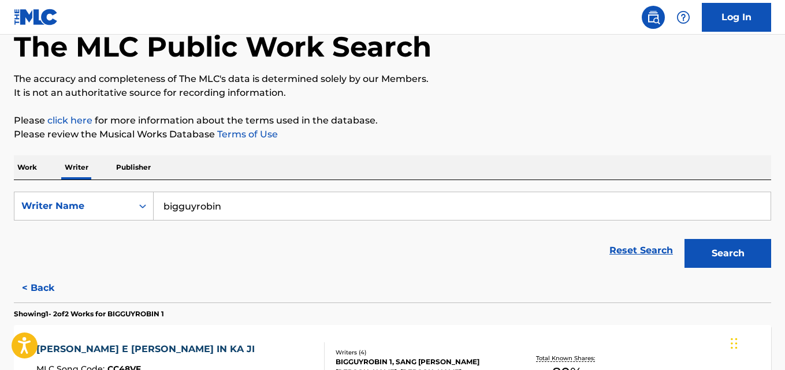
click at [25, 284] on button "< Back" at bounding box center [48, 288] width 69 height 29
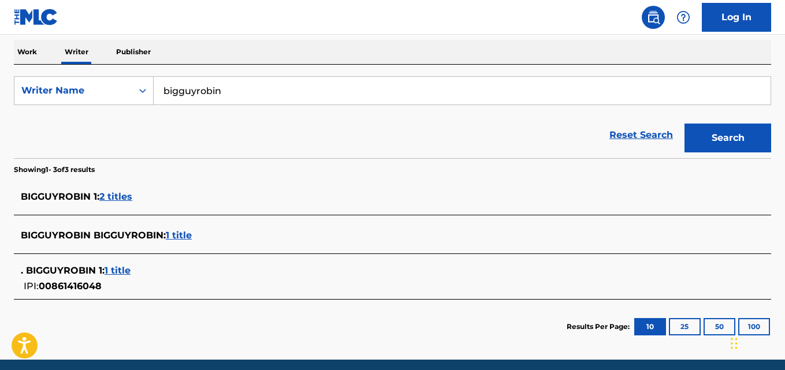
scroll to position [191, 0]
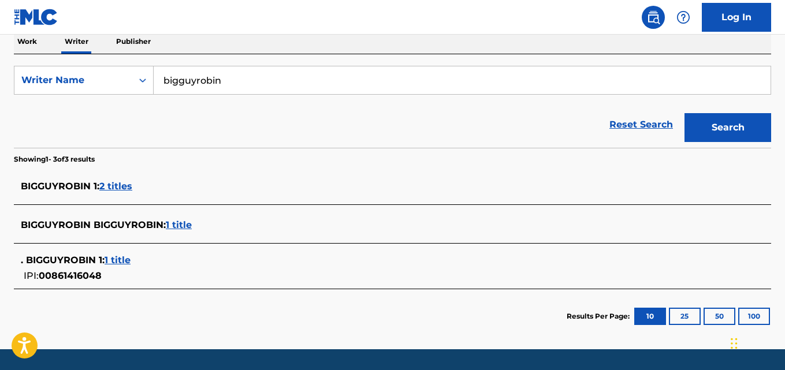
click at [102, 264] on span ". BIGGUYROBIN 1 :" at bounding box center [63, 260] width 84 height 11
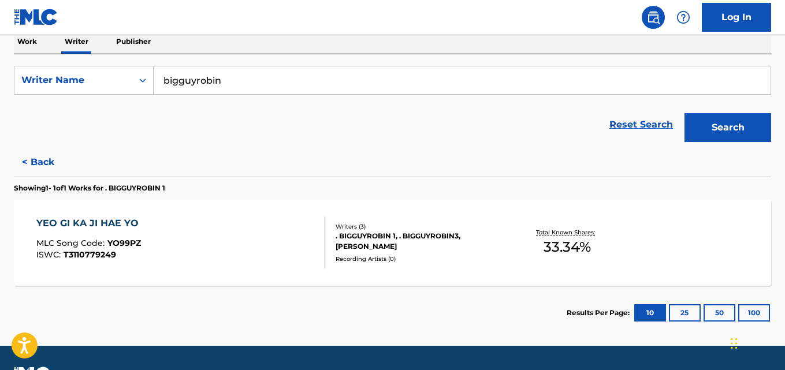
click at [467, 243] on div ". BIGGUYROBIN 1, . BIGGUYROBIN3, MIN HO JIN" at bounding box center [419, 241] width 169 height 21
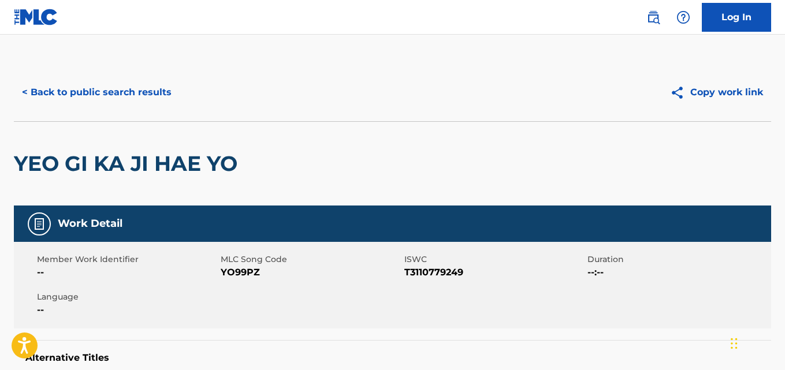
click at [44, 92] on button "< Back to public search results" at bounding box center [97, 92] width 166 height 29
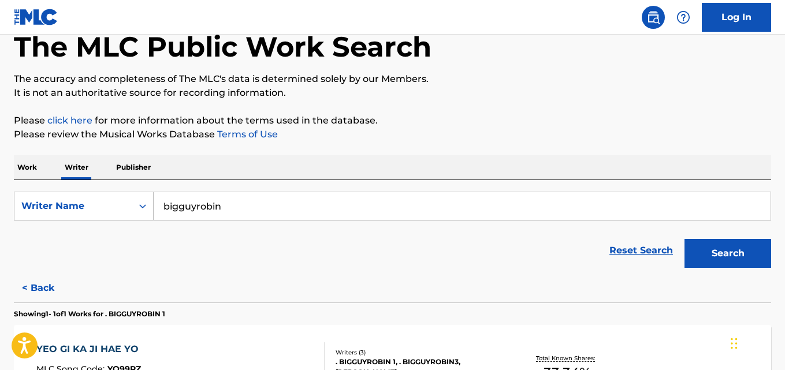
click at [38, 289] on button "< Back" at bounding box center [48, 288] width 69 height 29
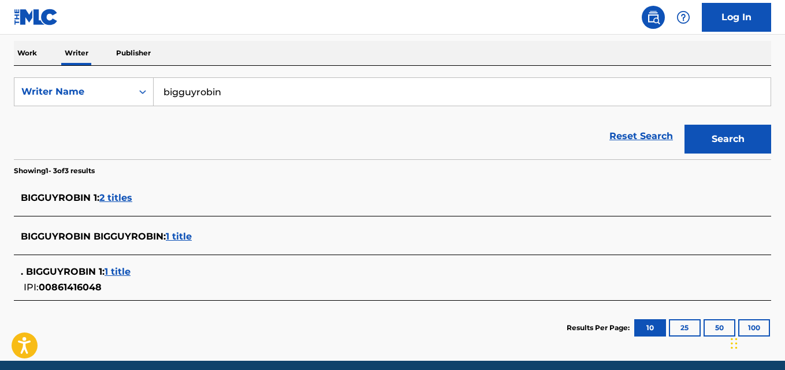
scroll to position [188, 0]
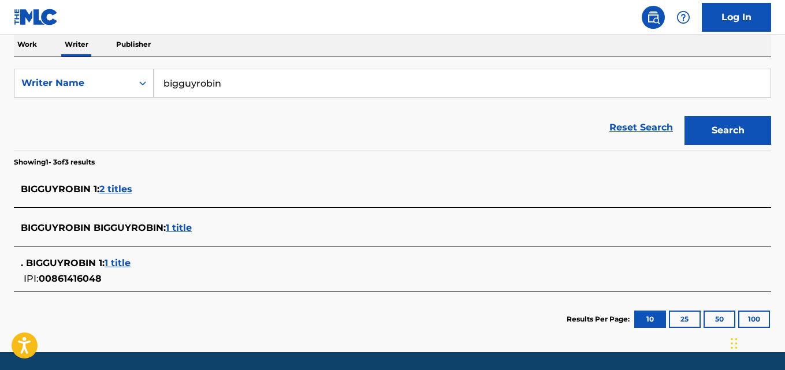
click at [130, 192] on span "2 titles" at bounding box center [115, 189] width 33 height 11
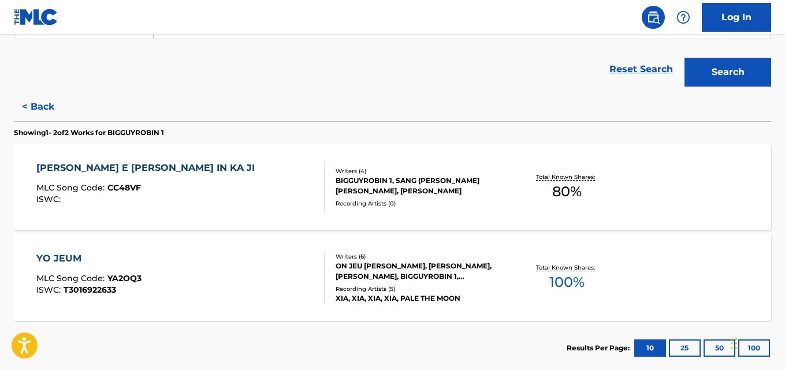
scroll to position [253, 0]
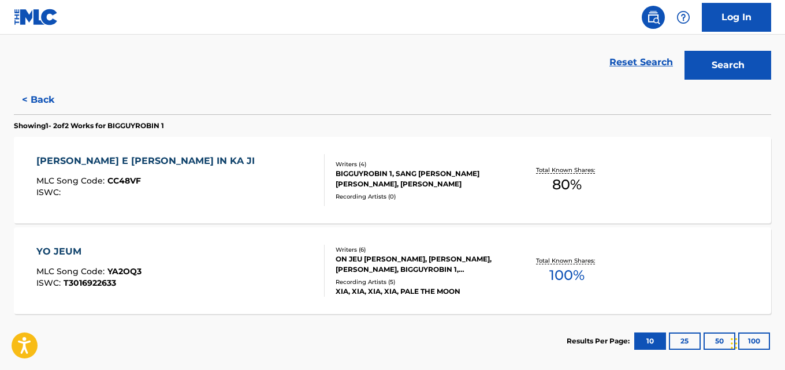
click at [513, 269] on div "Total Known Shares: 100 %" at bounding box center [567, 270] width 126 height 35
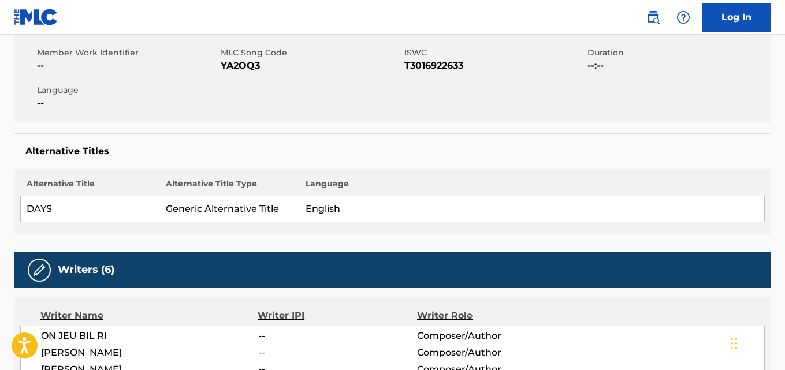
scroll to position [158, 0]
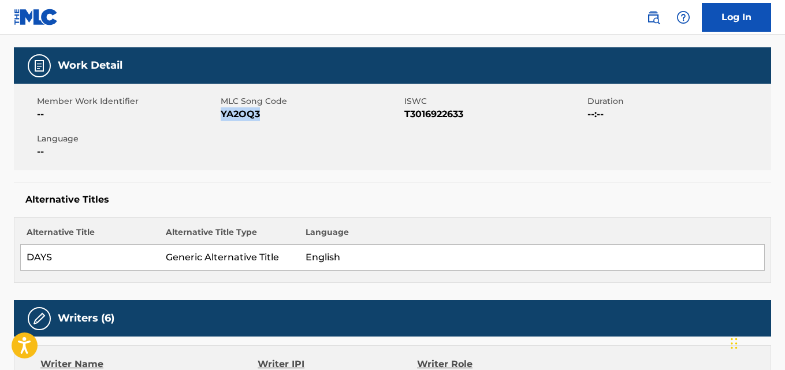
drag, startPoint x: 260, startPoint y: 111, endPoint x: 221, endPoint y: 113, distance: 39.3
click at [221, 113] on span "YA2OQ3" at bounding box center [311, 114] width 181 height 14
copy span "YA2OQ3"
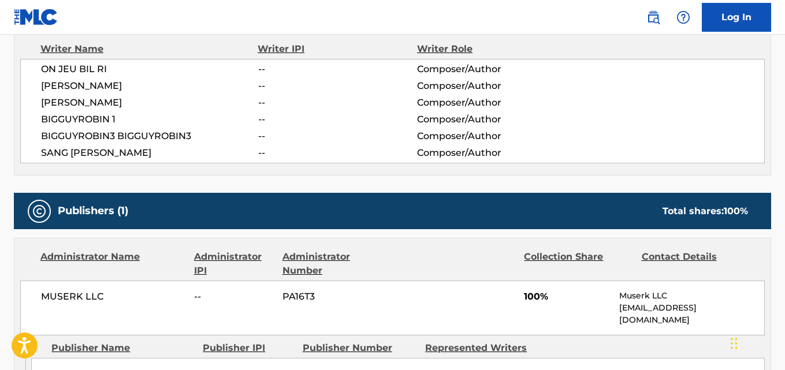
scroll to position [474, 0]
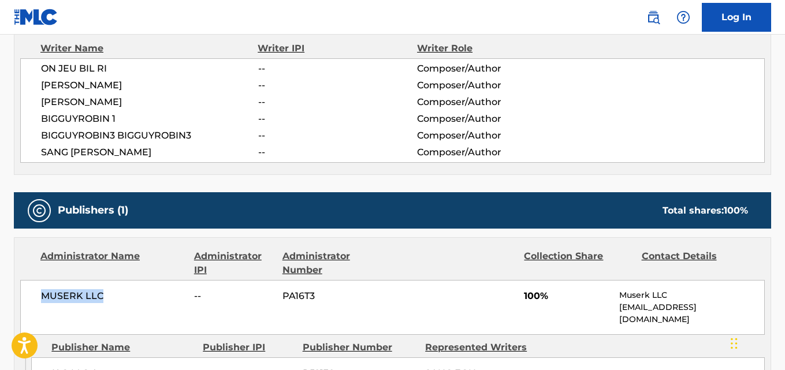
drag, startPoint x: 108, startPoint y: 296, endPoint x: 40, endPoint y: 299, distance: 68.2
click at [40, 299] on div "MUSERK LLC -- PA16T3 100% Muserk LLC info@muserk.com" at bounding box center [392, 307] width 744 height 55
copy span "MUSERK LLC"
